Goal: Information Seeking & Learning: Get advice/opinions

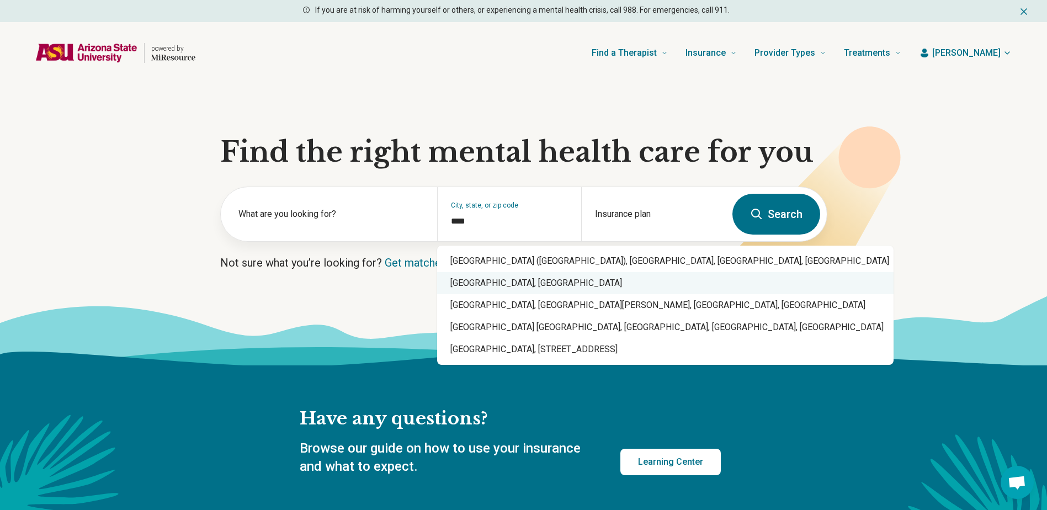
click at [499, 280] on div "Phoenix, AZ" at bounding box center [665, 283] width 457 height 22
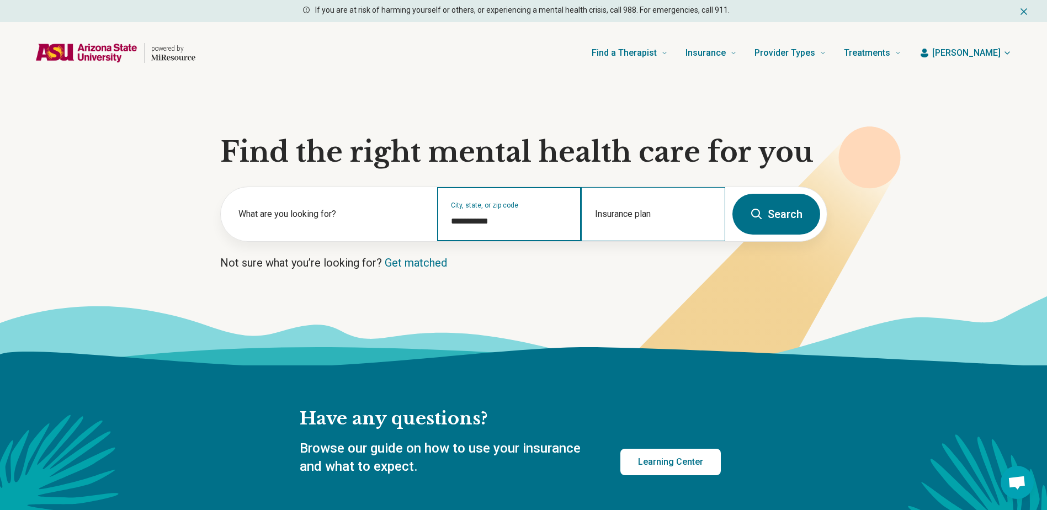
type input "**********"
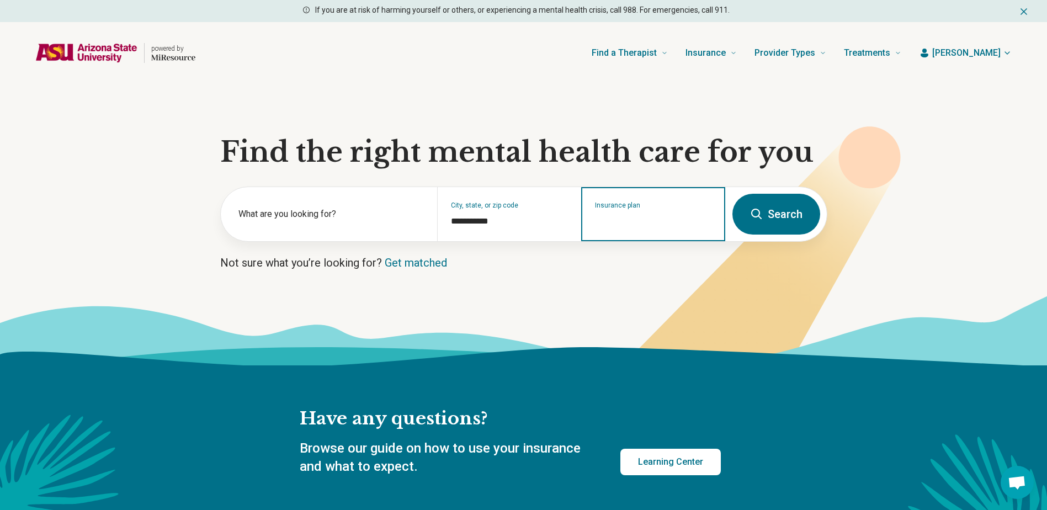
click at [666, 226] on input "Insurance plan" at bounding box center [653, 221] width 117 height 13
type input "*****"
click at [606, 262] on div "Cigna" at bounding box center [618, 262] width 72 height 22
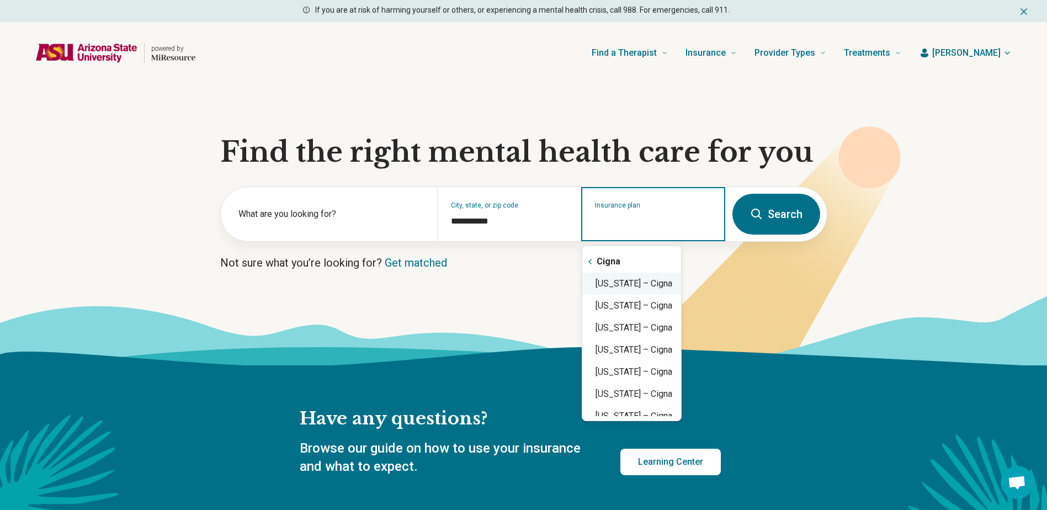
click at [649, 282] on div "Arizona – Cigna" at bounding box center [631, 284] width 99 height 22
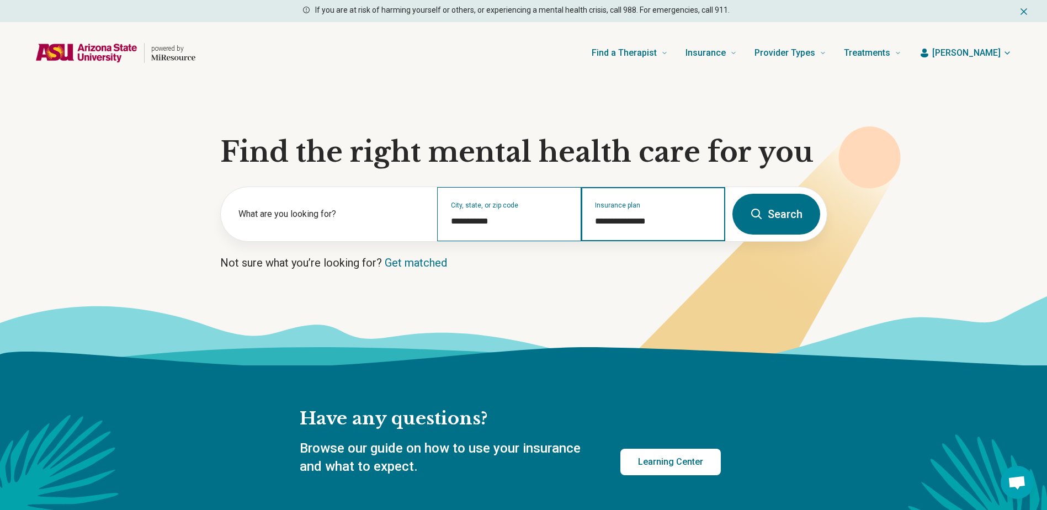
type input "**********"
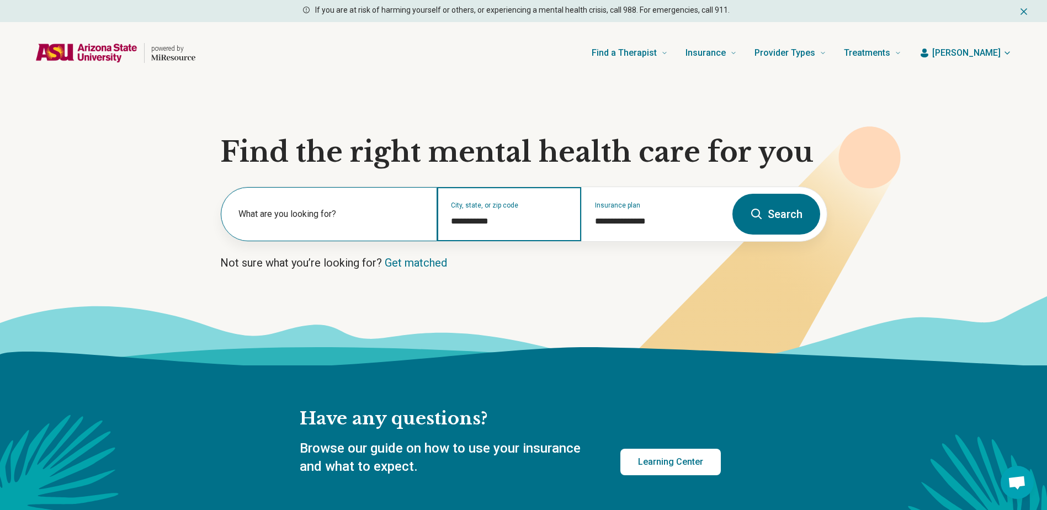
drag, startPoint x: 501, startPoint y: 220, endPoint x: 388, endPoint y: 220, distance: 113.2
click at [388, 220] on div "**********" at bounding box center [473, 214] width 505 height 54
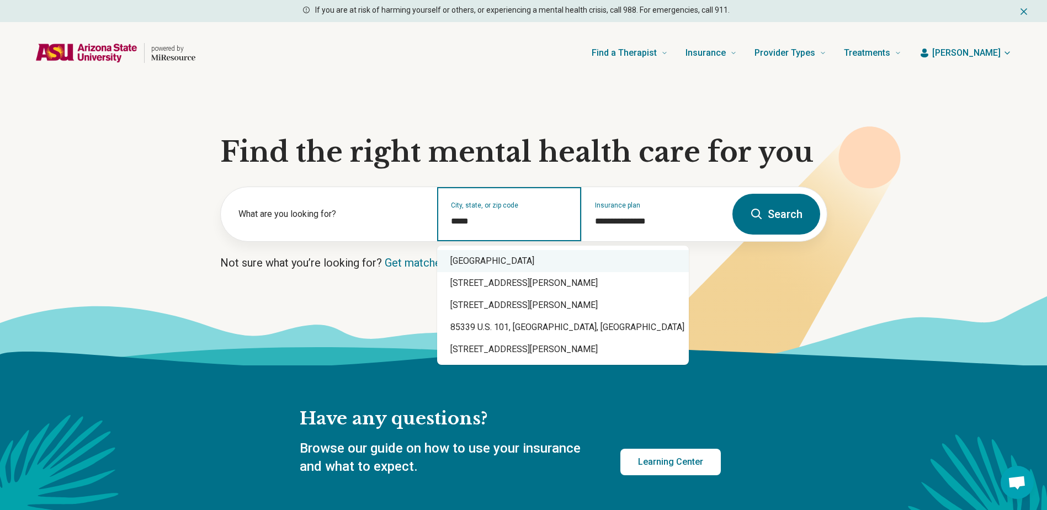
click at [533, 263] on div "Laveen Village, AZ 85339" at bounding box center [563, 261] width 252 height 22
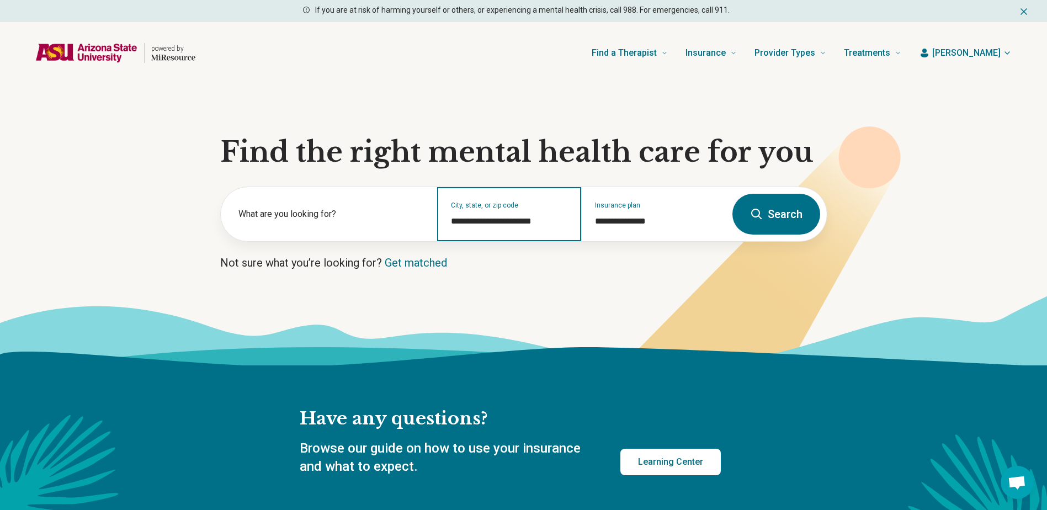
type input "**********"
click at [787, 218] on button "Search" at bounding box center [777, 214] width 88 height 41
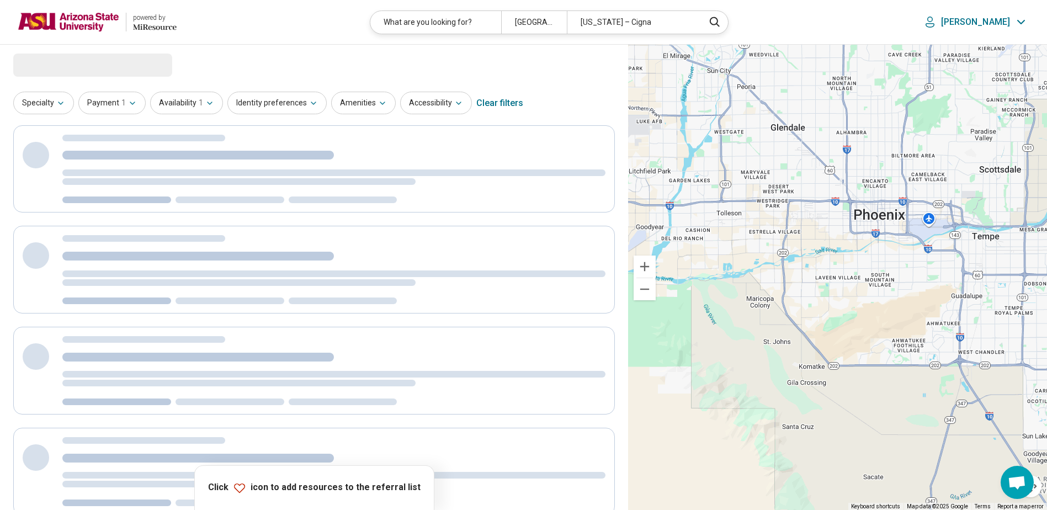
select select "***"
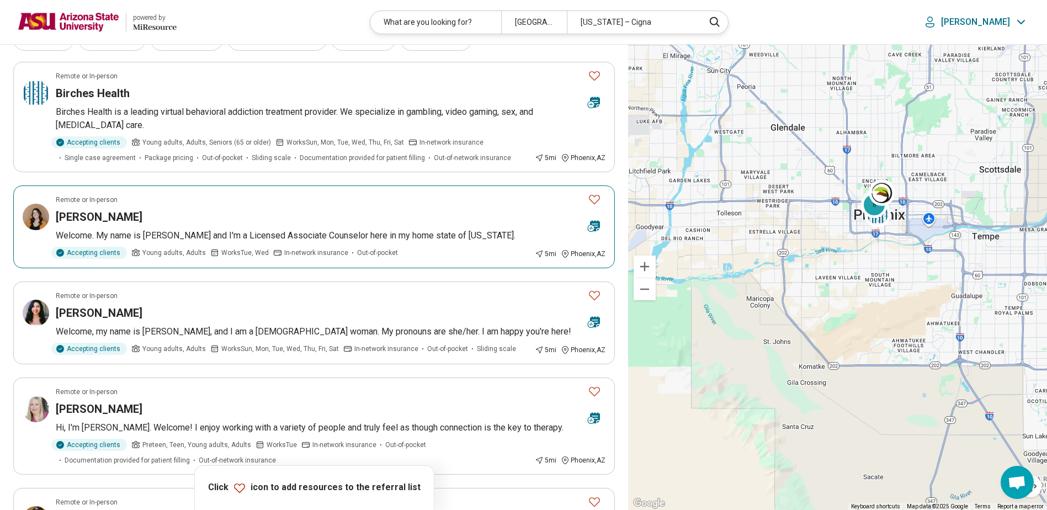
scroll to position [221, 0]
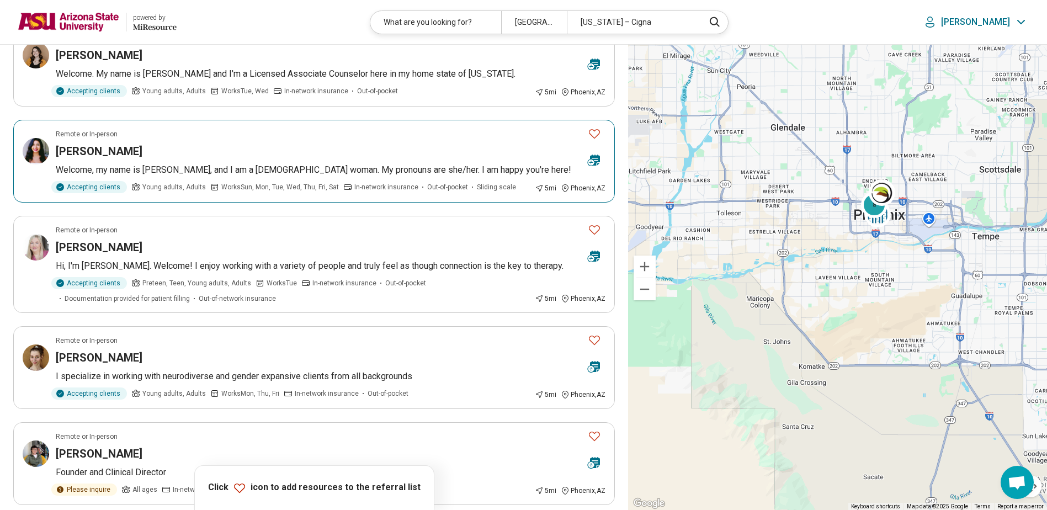
click at [290, 153] on div "Astrid Pizarro-Talamantes" at bounding box center [317, 151] width 523 height 15
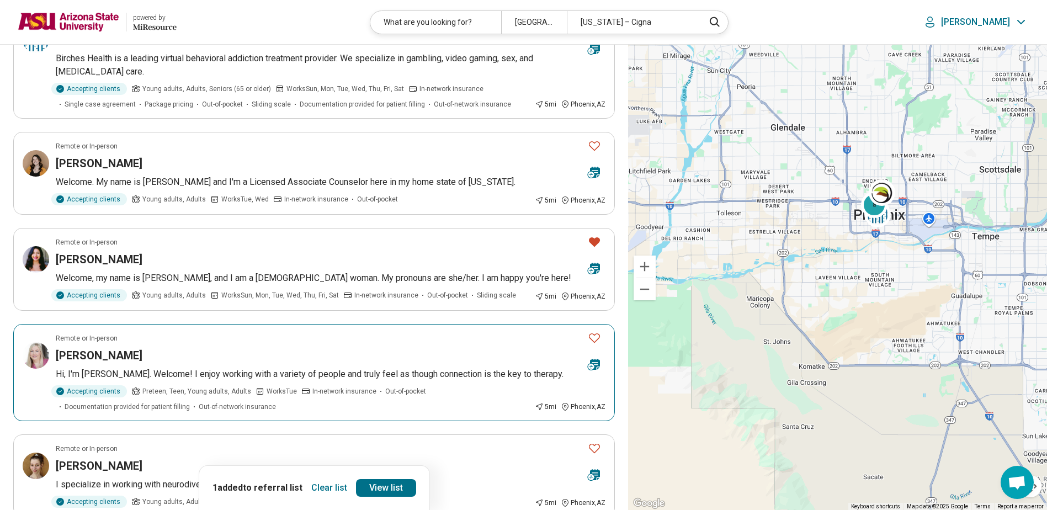
scroll to position [0, 0]
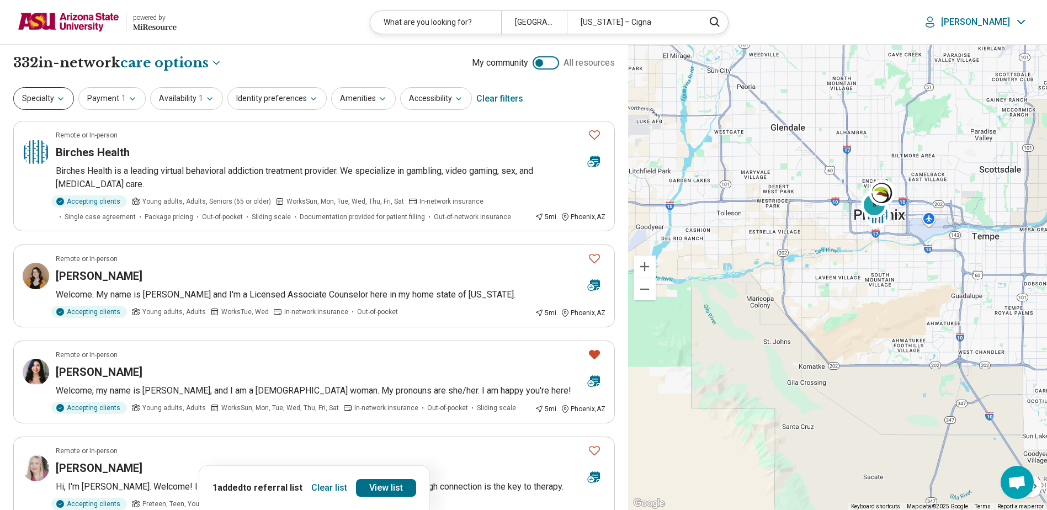
click at [49, 102] on button "Specialty" at bounding box center [43, 98] width 61 height 23
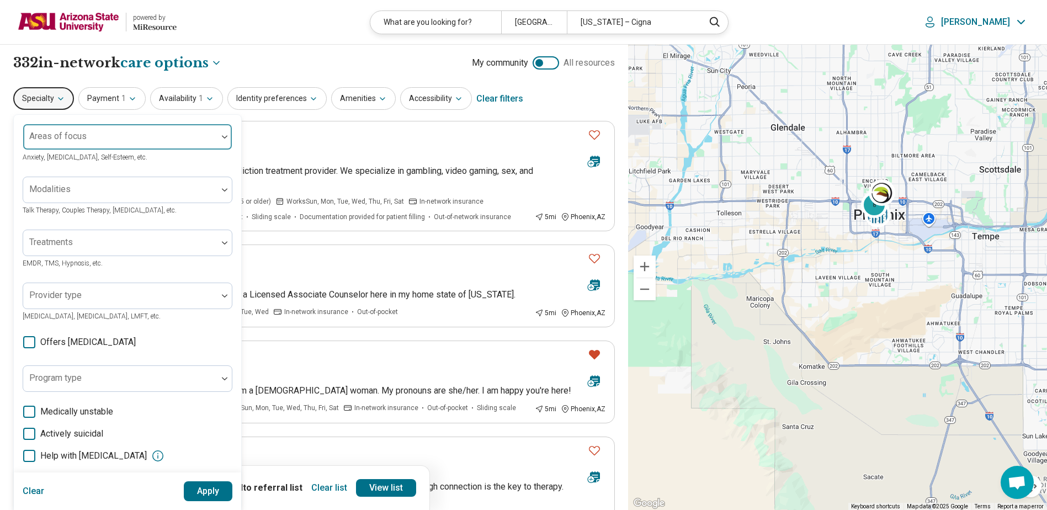
click at [60, 140] on div "Areas of focus" at bounding box center [128, 137] width 210 height 27
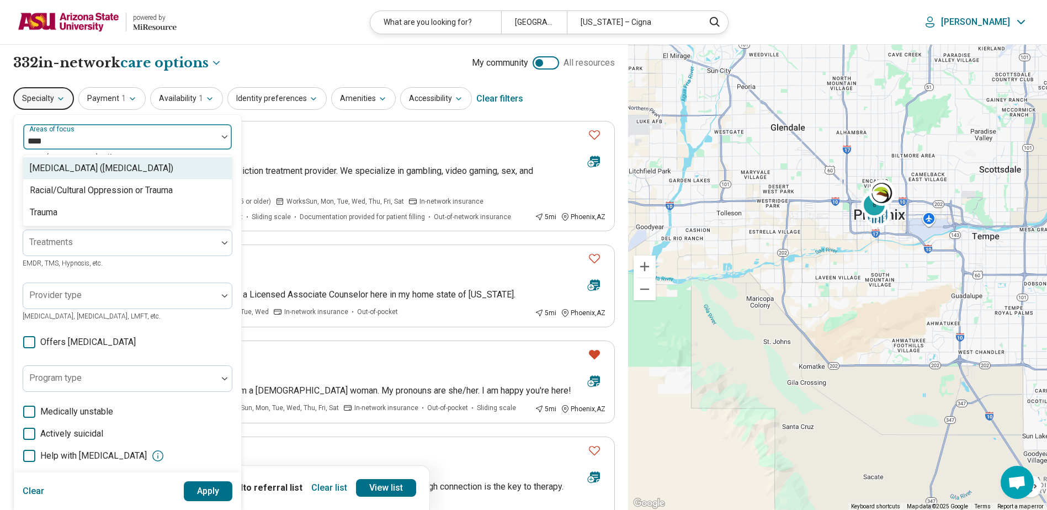
type input "*****"
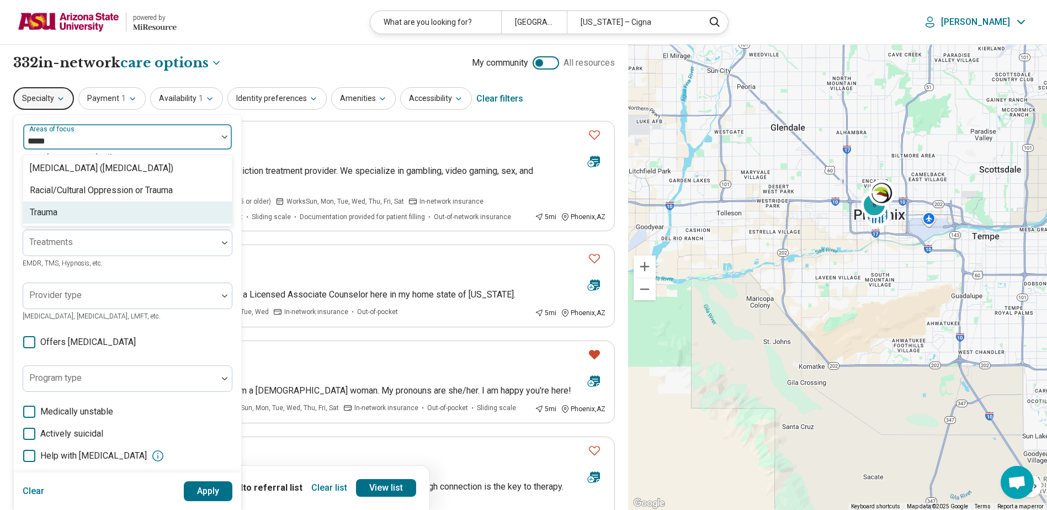
click at [57, 211] on div "Trauma" at bounding box center [44, 212] width 28 height 13
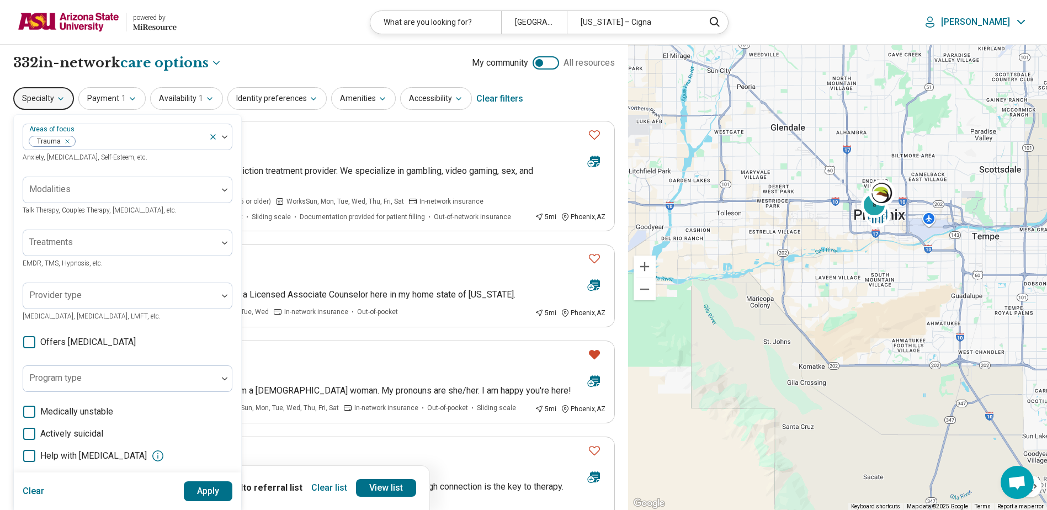
click at [209, 491] on button "Apply" at bounding box center [208, 491] width 49 height 20
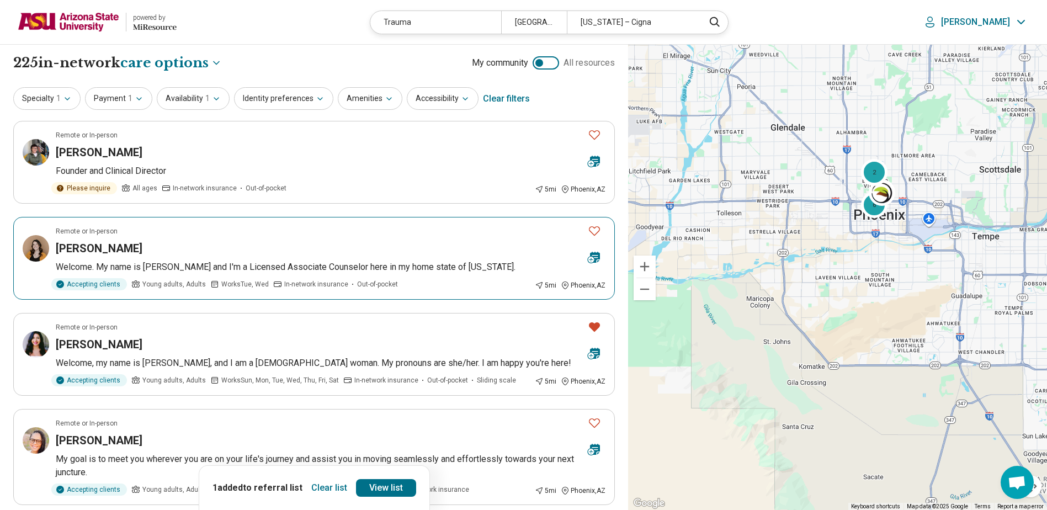
click at [275, 247] on div "Hannah Kennedy" at bounding box center [317, 248] width 523 height 15
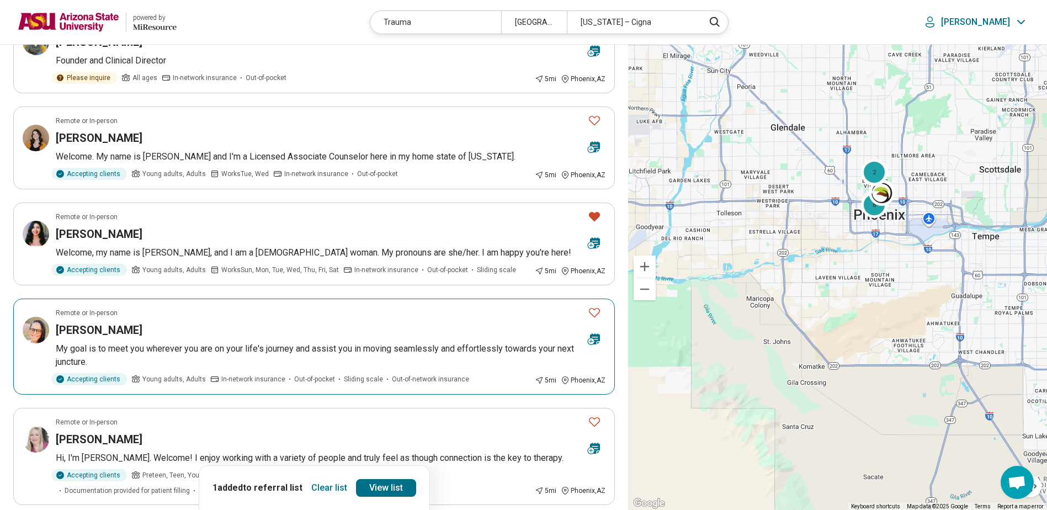
scroll to position [221, 0]
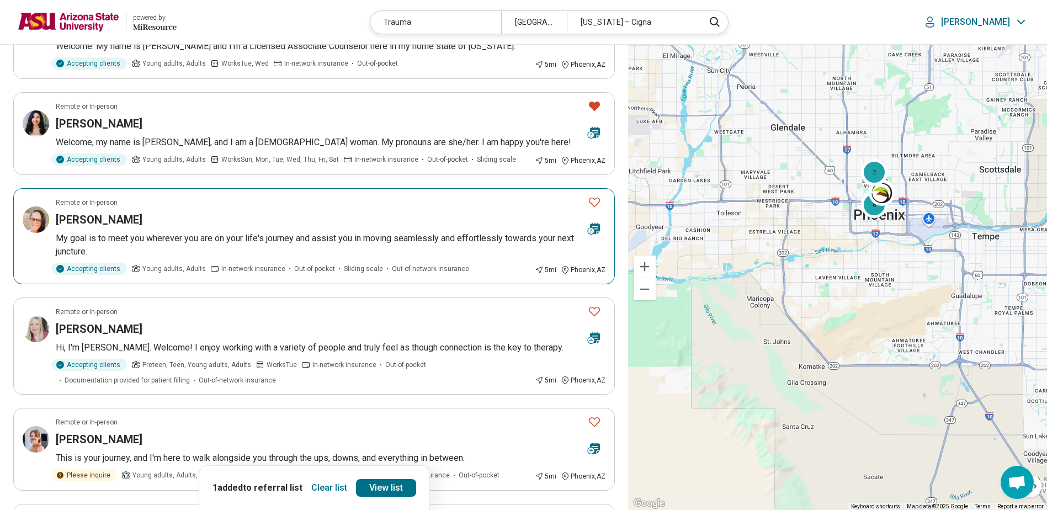
click at [248, 216] on div "Shereen Breuer" at bounding box center [317, 219] width 523 height 15
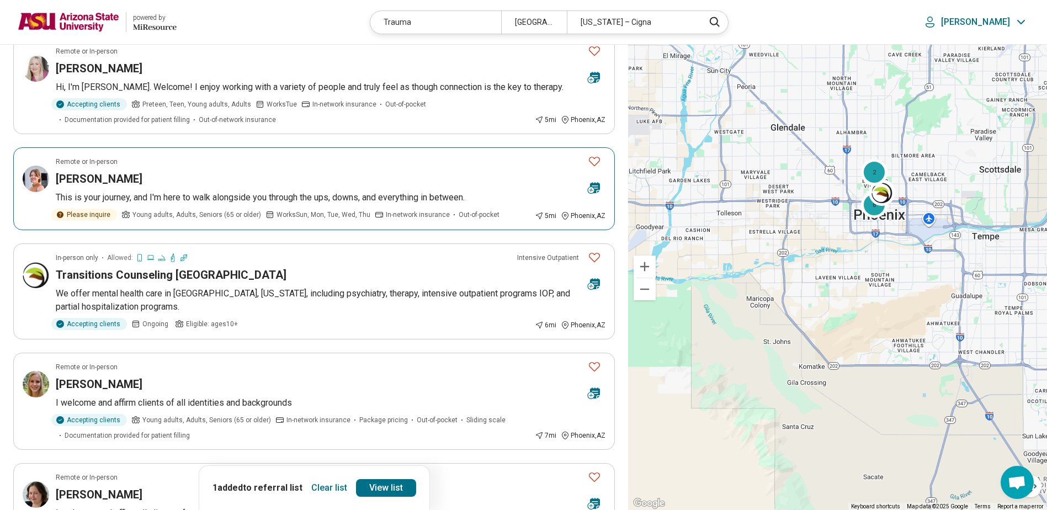
scroll to position [497, 0]
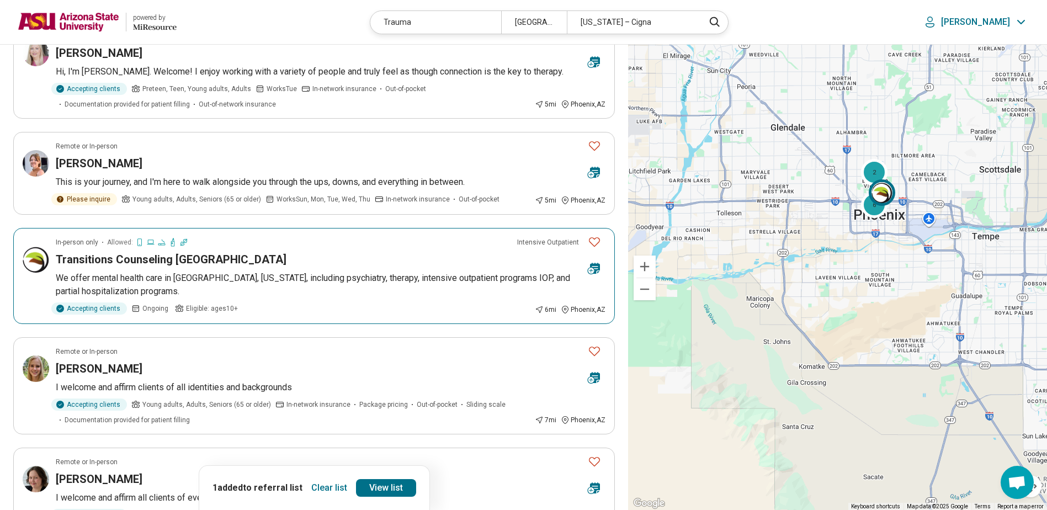
click at [590, 239] on icon "Favorite" at bounding box center [594, 241] width 11 height 9
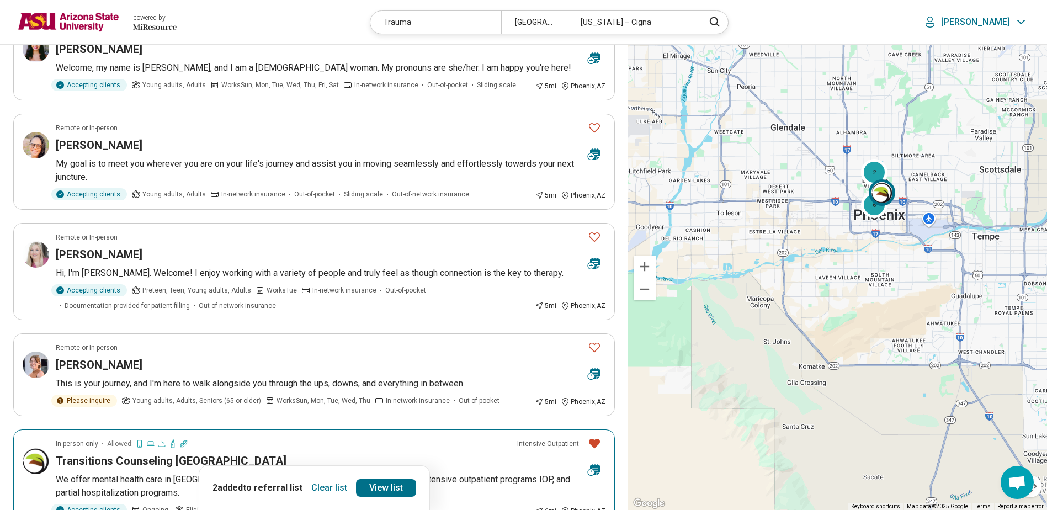
scroll to position [276, 0]
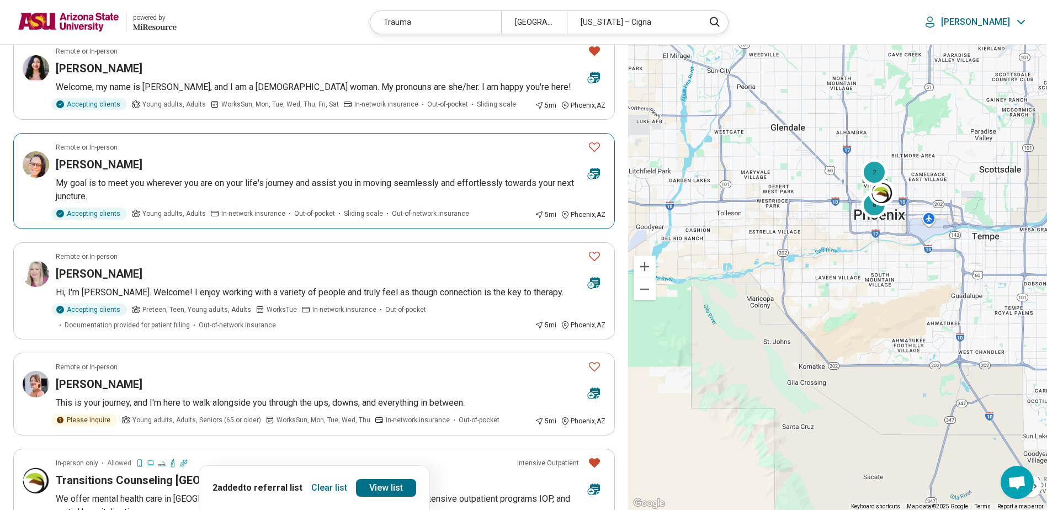
click at [590, 147] on icon "Favorite" at bounding box center [594, 146] width 13 height 13
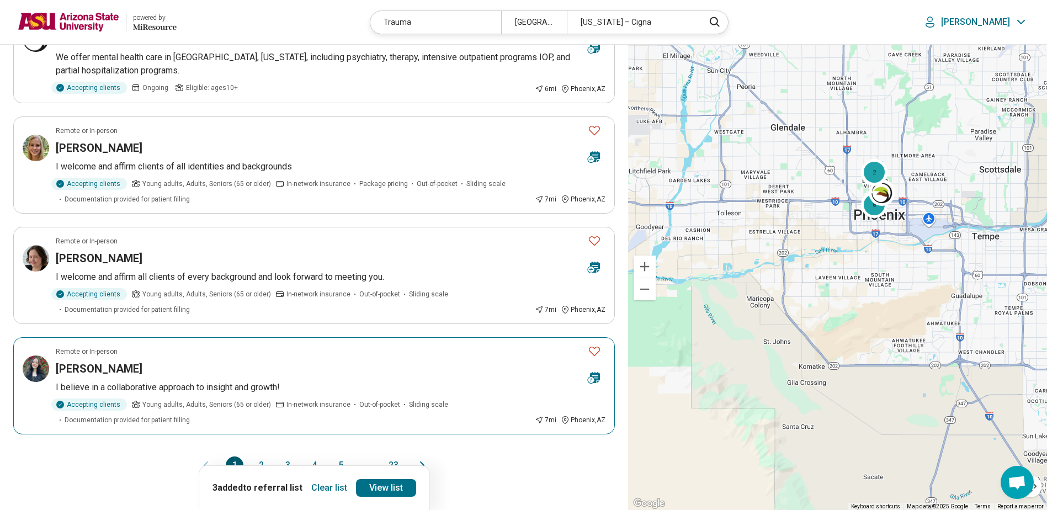
scroll to position [828, 0]
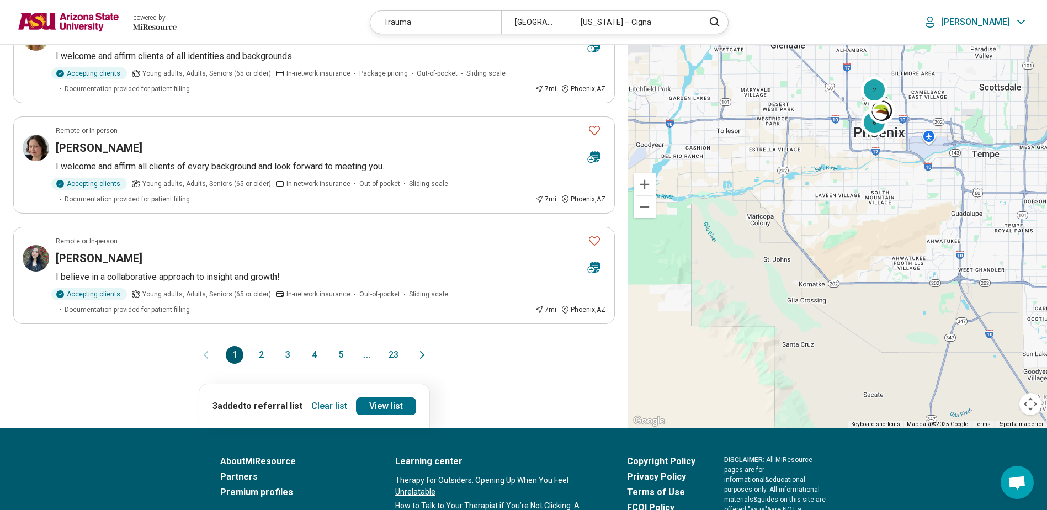
click at [262, 353] on button "2" at bounding box center [261, 355] width 18 height 18
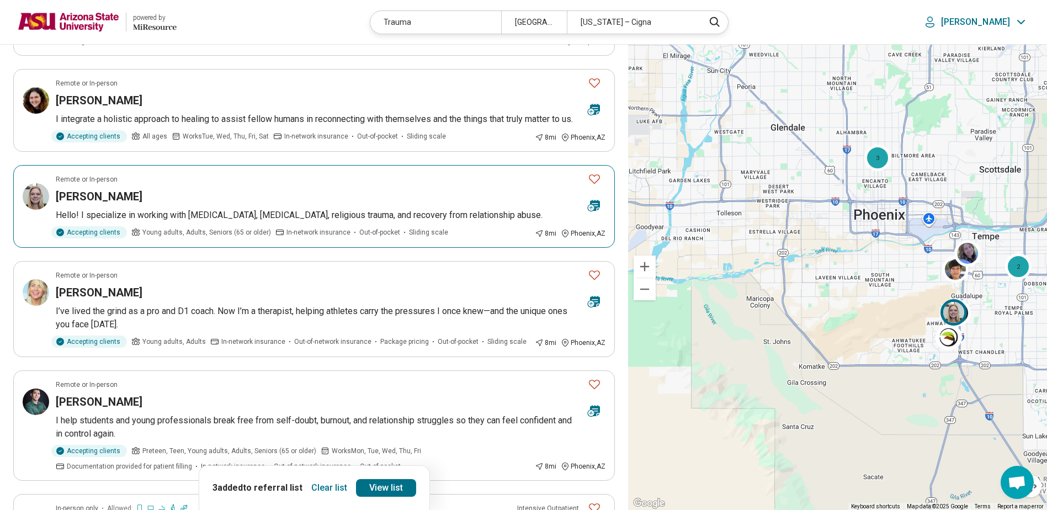
scroll to position [166, 0]
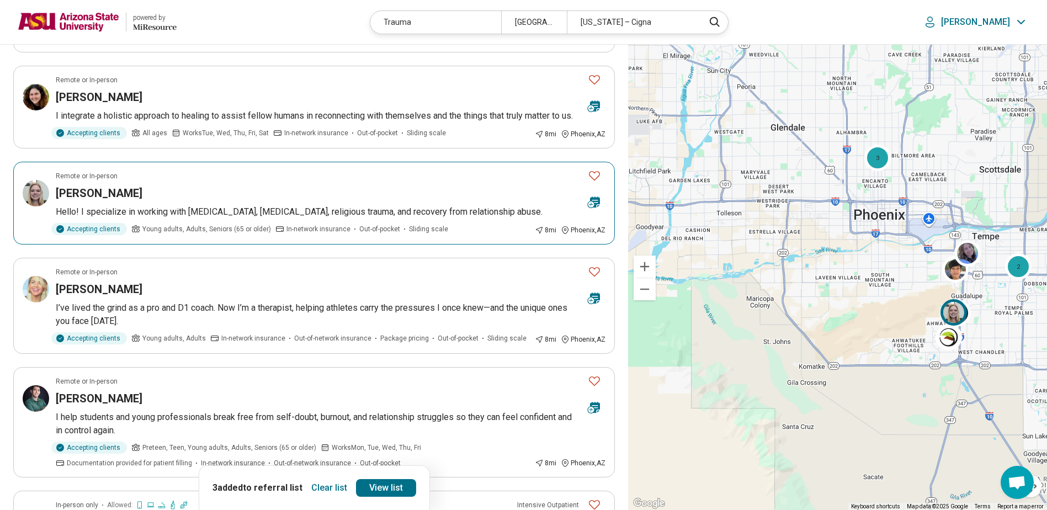
click at [282, 195] on article "Remote or In-person Colleen Steppa Hello! I specialize in working with anxiety …" at bounding box center [314, 203] width 602 height 83
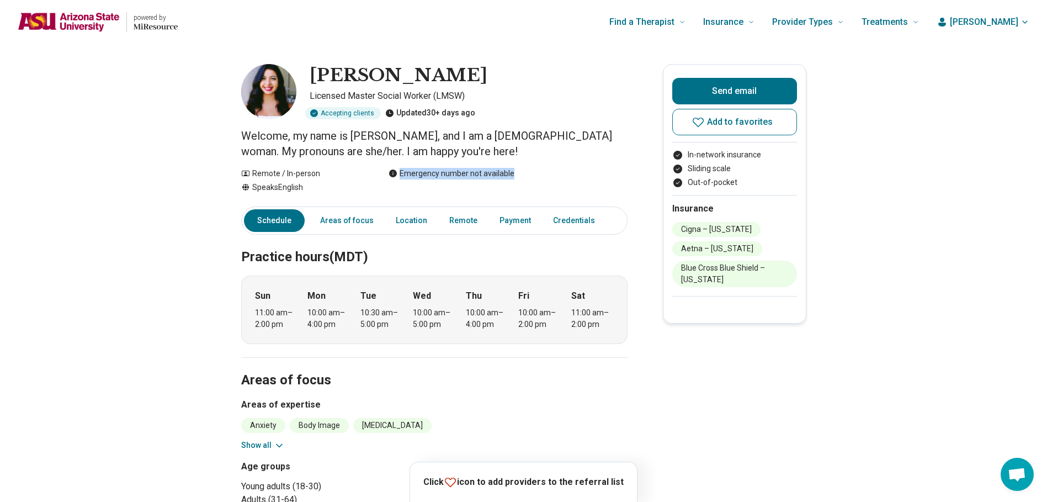
drag, startPoint x: 617, startPoint y: 164, endPoint x: 577, endPoint y: 187, distance: 46.0
drag, startPoint x: 577, startPoint y: 187, endPoint x: 701, endPoint y: 120, distance: 140.3
click at [701, 120] on icon at bounding box center [698, 121] width 13 height 13
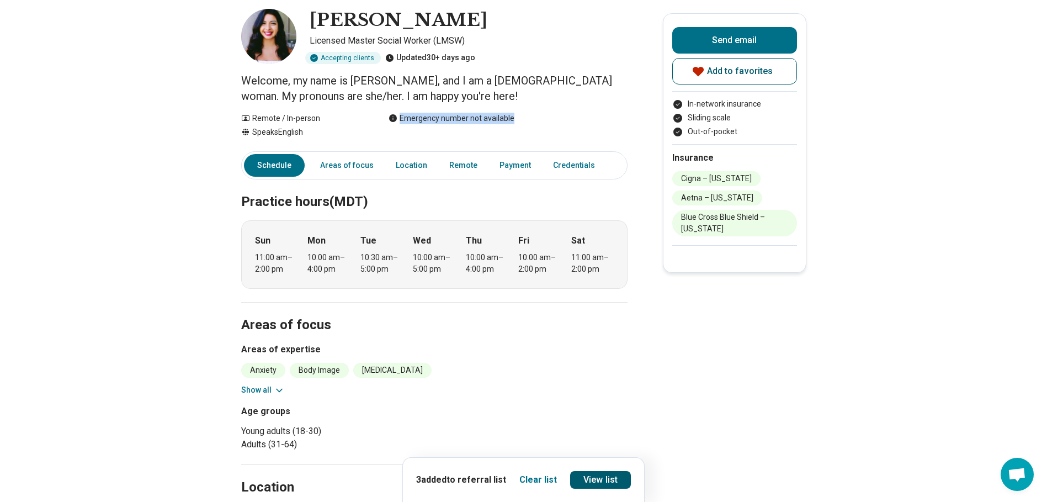
click at [589, 480] on link "View list" at bounding box center [600, 480] width 61 height 18
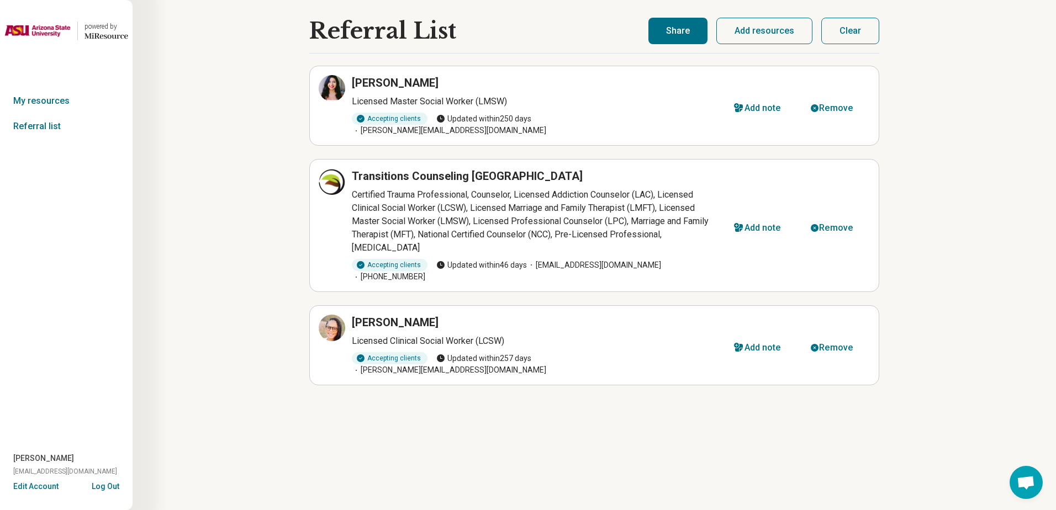
click at [677, 30] on button "Share" at bounding box center [677, 31] width 59 height 27
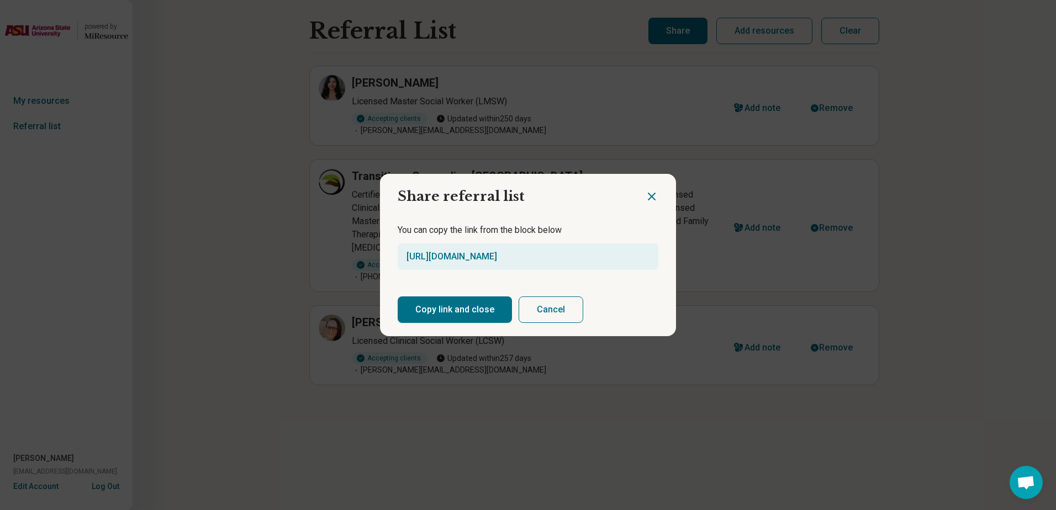
click at [442, 306] on button "Copy link and close" at bounding box center [455, 309] width 114 height 27
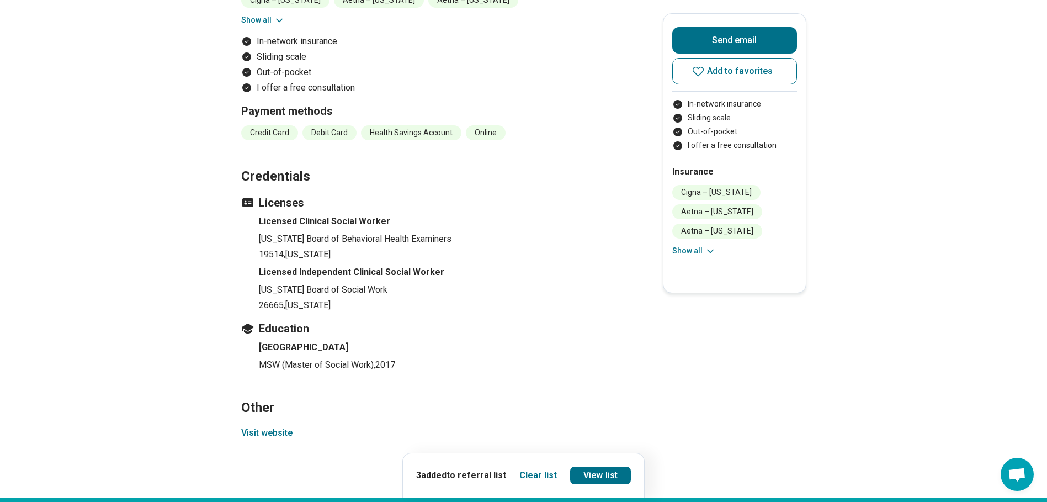
scroll to position [939, 0]
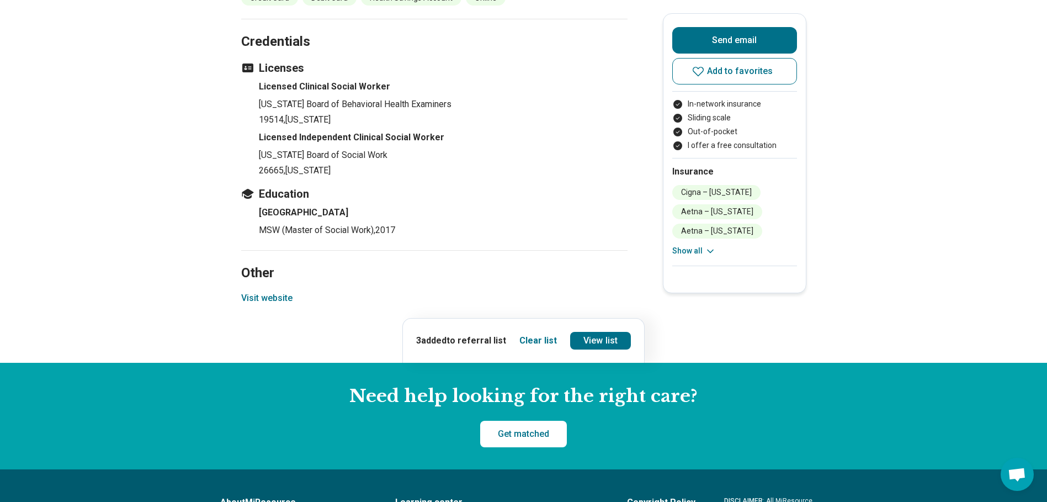
click at [284, 299] on button "Visit website" at bounding box center [266, 298] width 51 height 13
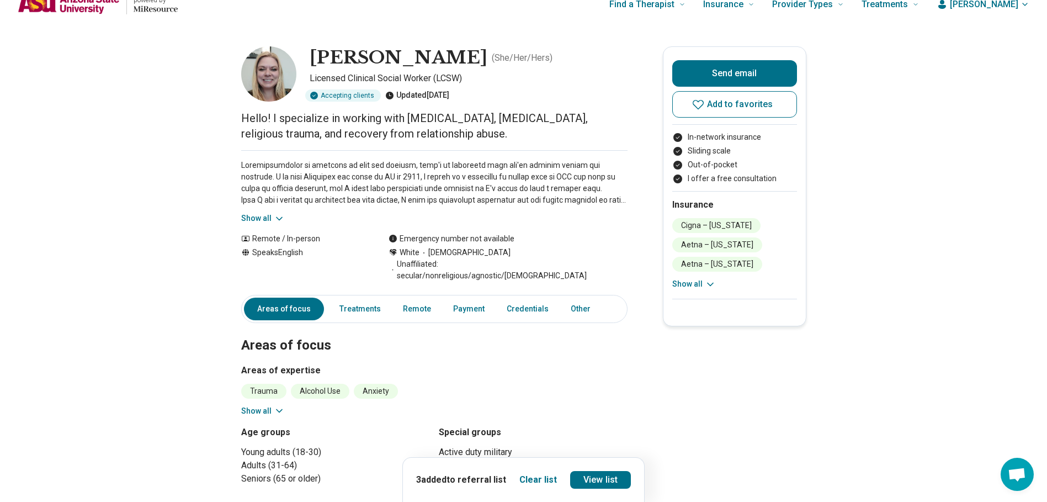
scroll to position [0, 0]
